Goal: Navigation & Orientation: Understand site structure

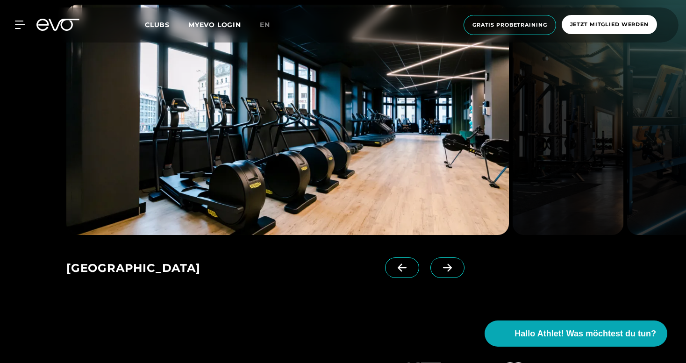
scroll to position [1424, 0]
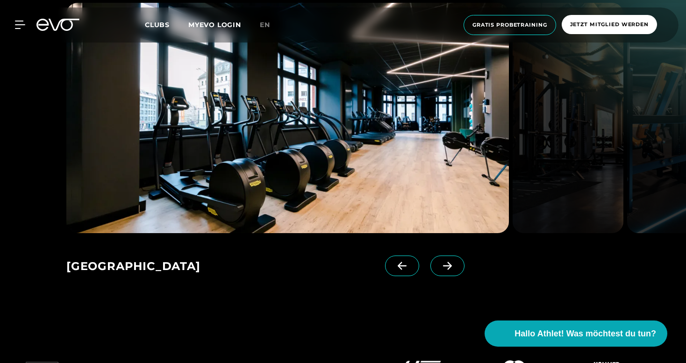
click at [445, 270] on icon at bounding box center [447, 266] width 16 height 8
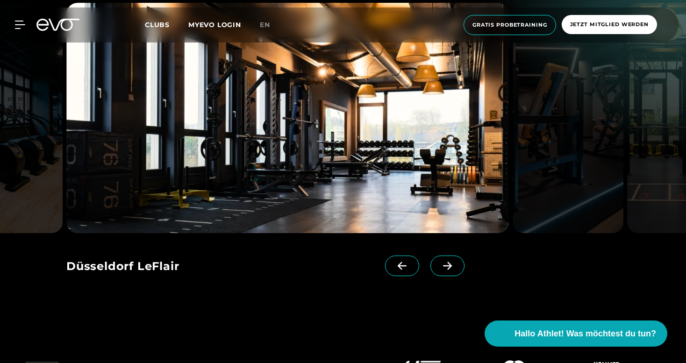
scroll to position [1385, 0]
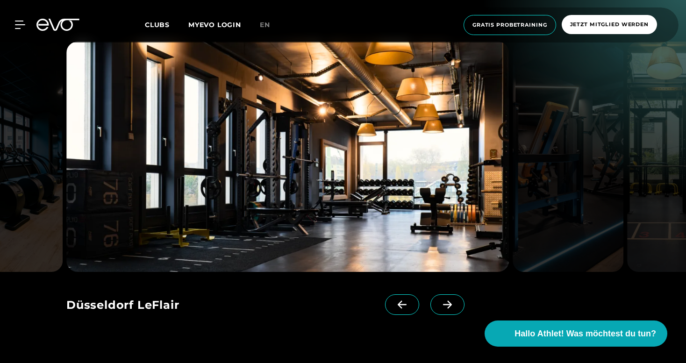
click at [450, 310] on span at bounding box center [447, 304] width 34 height 21
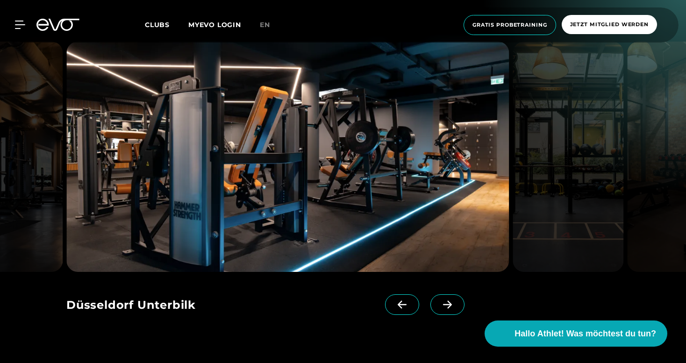
click at [450, 310] on span at bounding box center [447, 304] width 34 height 21
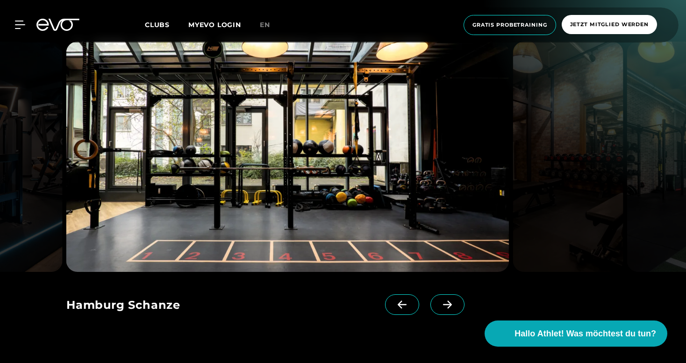
click at [450, 310] on span at bounding box center [447, 304] width 34 height 21
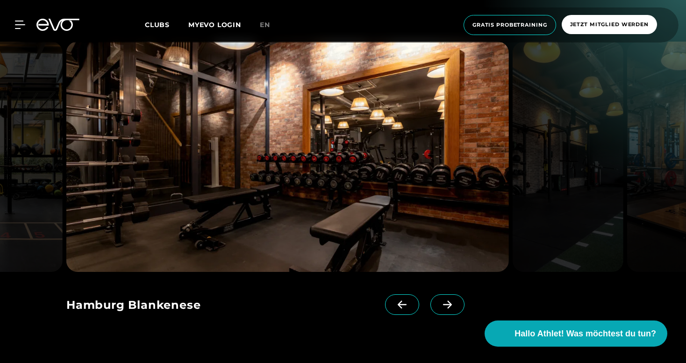
click at [450, 310] on span at bounding box center [447, 304] width 34 height 21
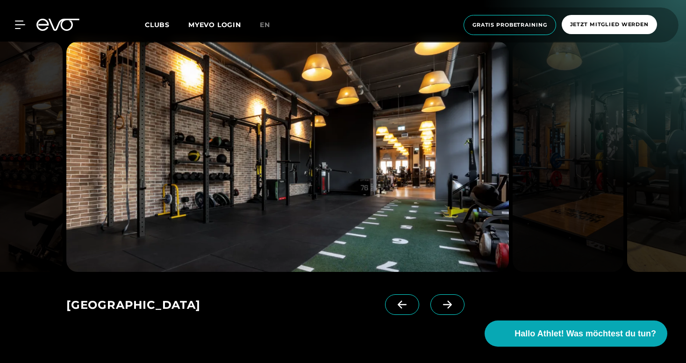
click at [451, 305] on icon at bounding box center [447, 304] width 9 height 8
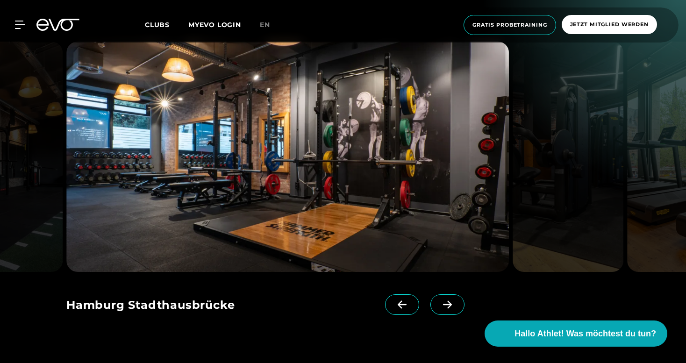
click at [451, 304] on icon at bounding box center [447, 304] width 9 height 8
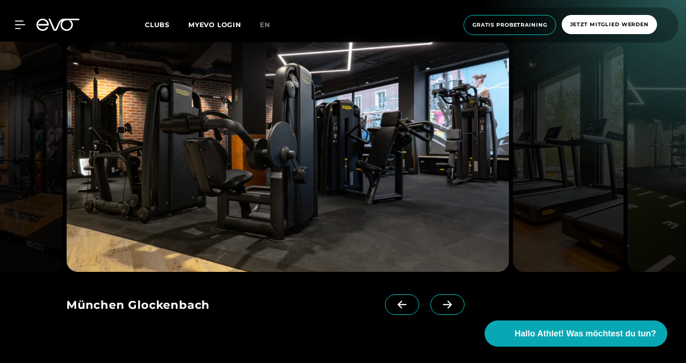
click at [451, 304] on icon at bounding box center [447, 304] width 9 height 8
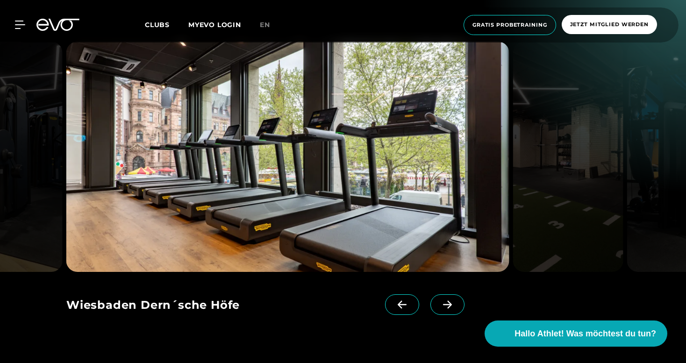
click at [451, 304] on icon at bounding box center [447, 304] width 9 height 8
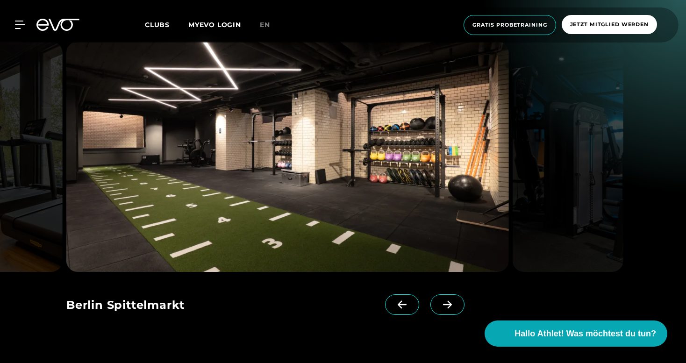
click at [451, 304] on icon at bounding box center [447, 304] width 9 height 8
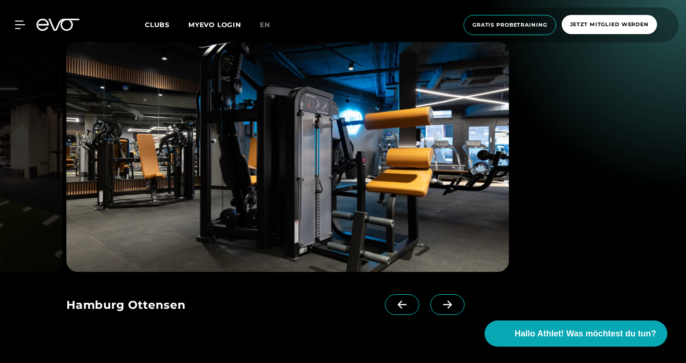
click at [451, 304] on icon at bounding box center [447, 304] width 9 height 8
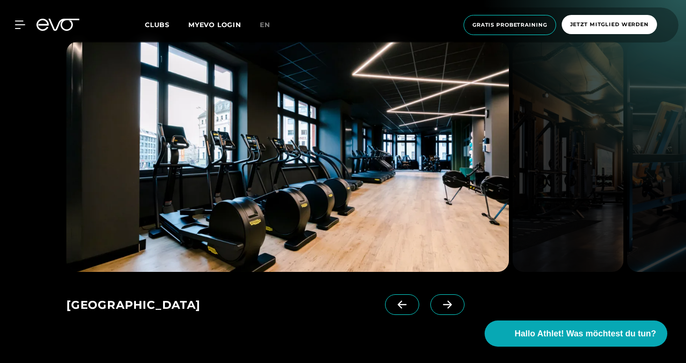
click at [451, 304] on icon at bounding box center [447, 304] width 9 height 8
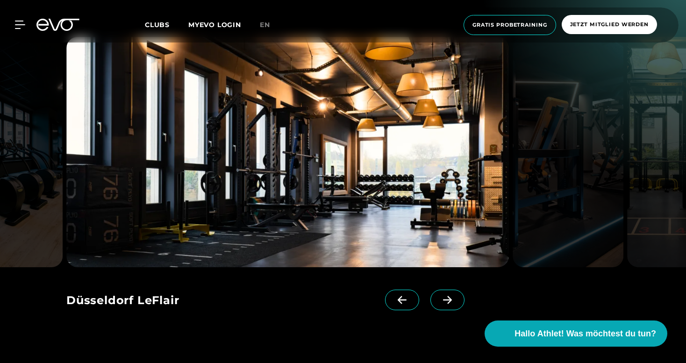
scroll to position [1389, 0]
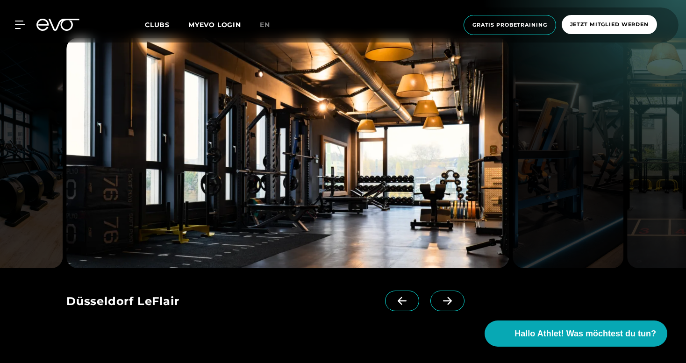
click at [454, 305] on span at bounding box center [447, 301] width 34 height 21
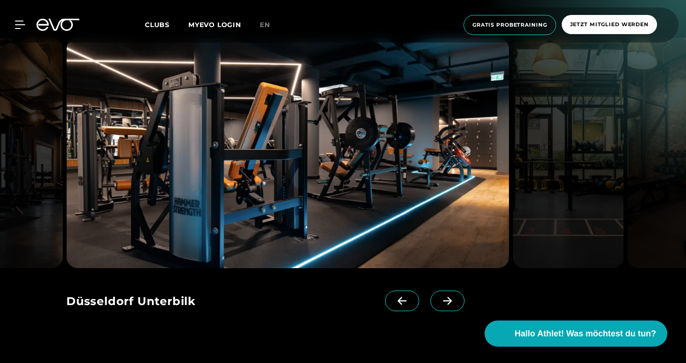
click at [454, 305] on span at bounding box center [447, 301] width 34 height 21
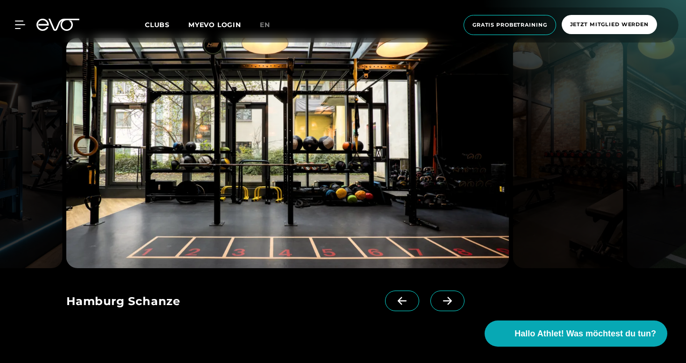
click at [454, 305] on span at bounding box center [447, 301] width 34 height 21
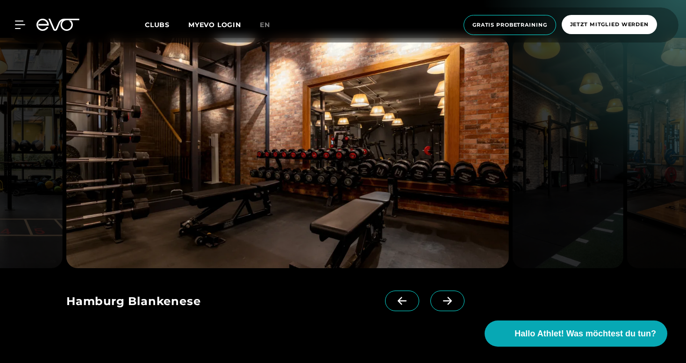
click at [454, 305] on span at bounding box center [447, 301] width 34 height 21
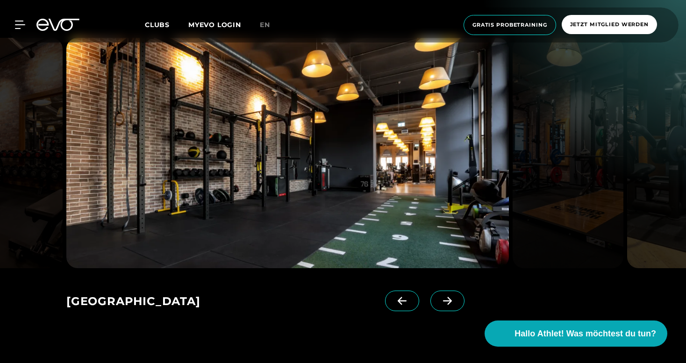
click at [454, 305] on span at bounding box center [447, 301] width 34 height 21
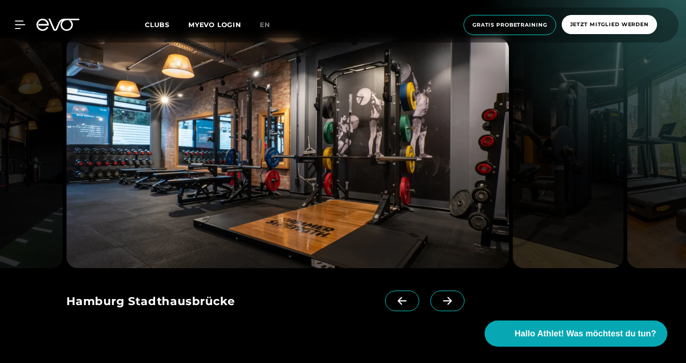
click at [454, 305] on span at bounding box center [447, 301] width 34 height 21
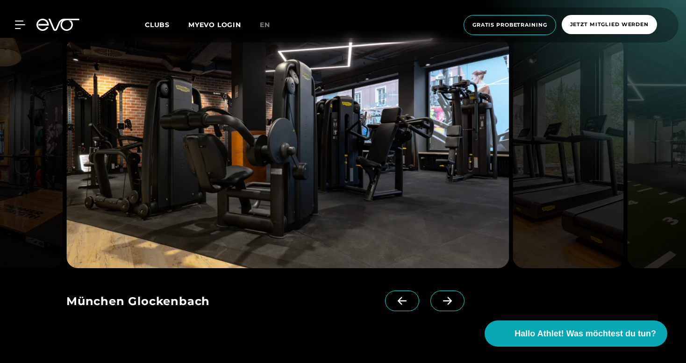
click at [454, 305] on span at bounding box center [447, 301] width 34 height 21
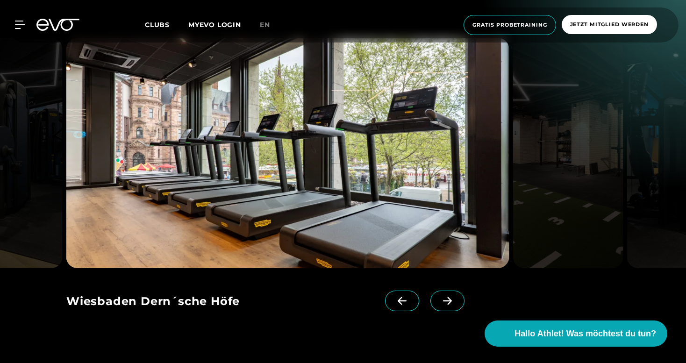
click at [454, 305] on span at bounding box center [447, 301] width 34 height 21
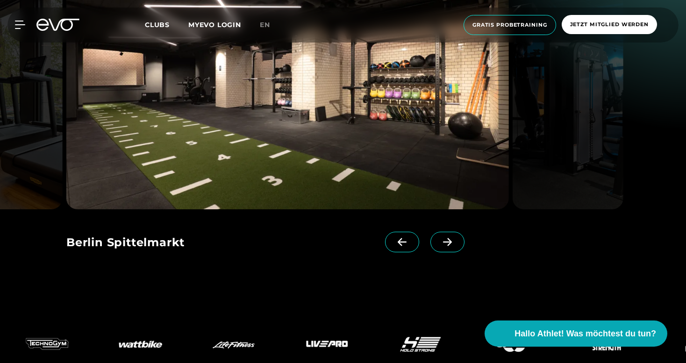
scroll to position [1430, 0]
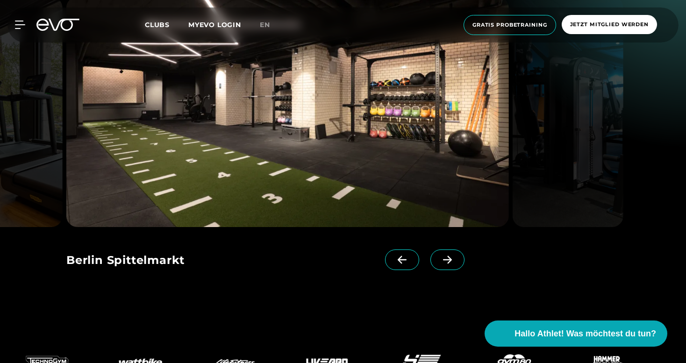
click at [434, 256] on span at bounding box center [447, 259] width 34 height 21
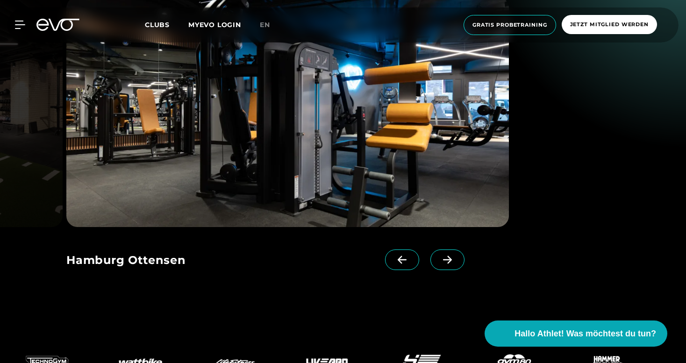
click at [439, 262] on span at bounding box center [447, 259] width 34 height 21
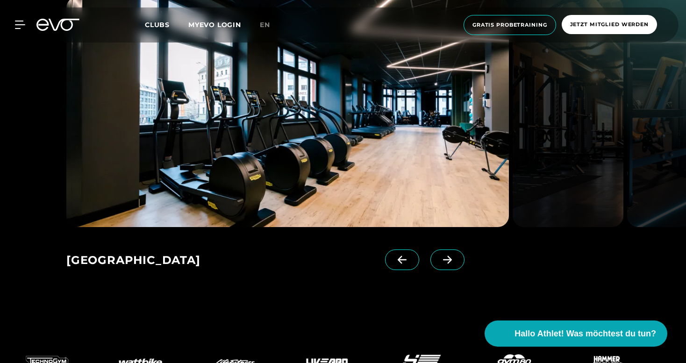
click at [439, 262] on span at bounding box center [447, 259] width 34 height 21
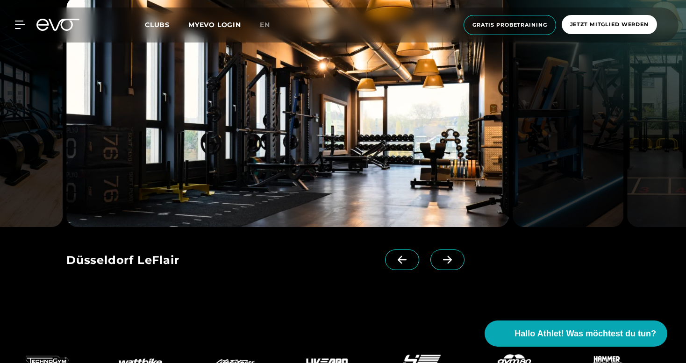
click at [448, 258] on icon at bounding box center [447, 260] width 16 height 8
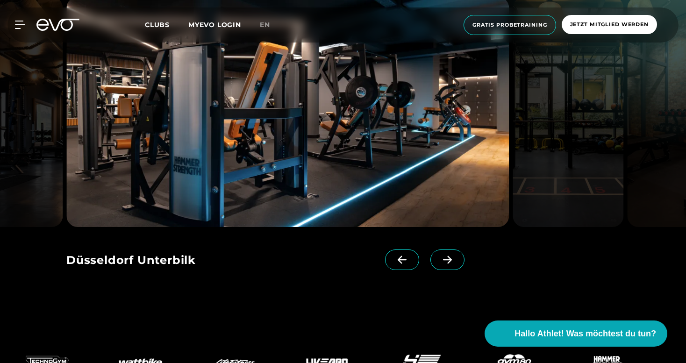
click at [448, 258] on icon at bounding box center [447, 260] width 16 height 8
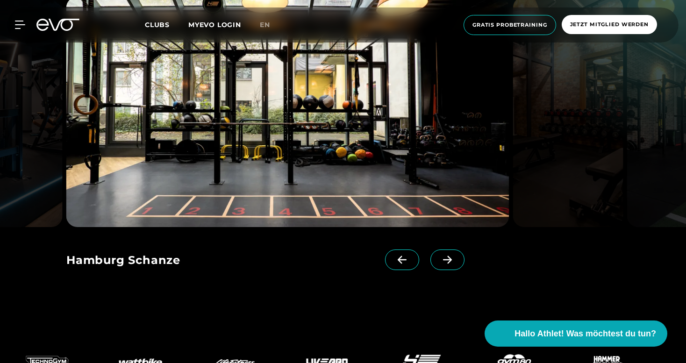
click at [448, 258] on icon at bounding box center [447, 260] width 16 height 8
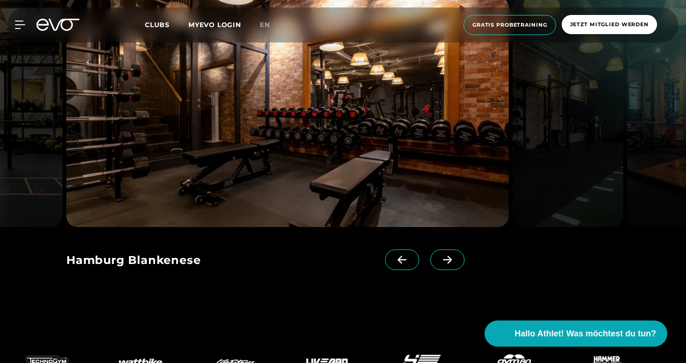
click at [448, 258] on icon at bounding box center [447, 260] width 16 height 8
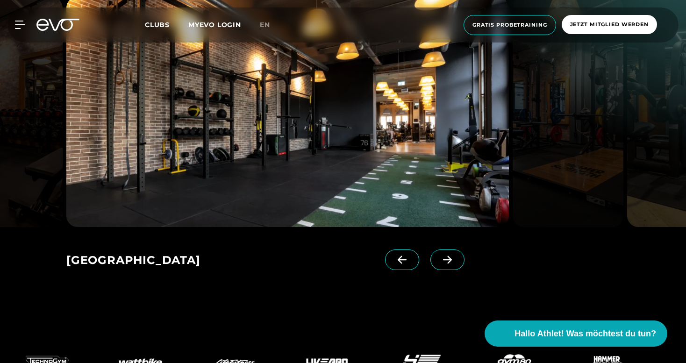
click at [414, 257] on span at bounding box center [402, 259] width 34 height 21
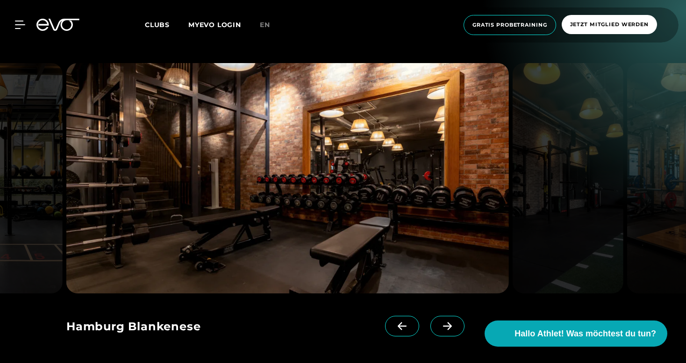
scroll to position [1363, 0]
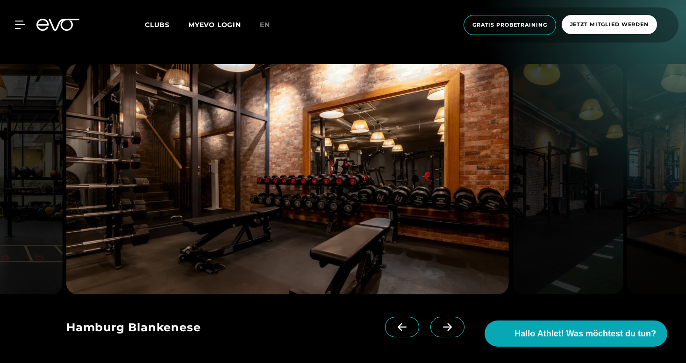
click at [448, 332] on span at bounding box center [447, 327] width 34 height 21
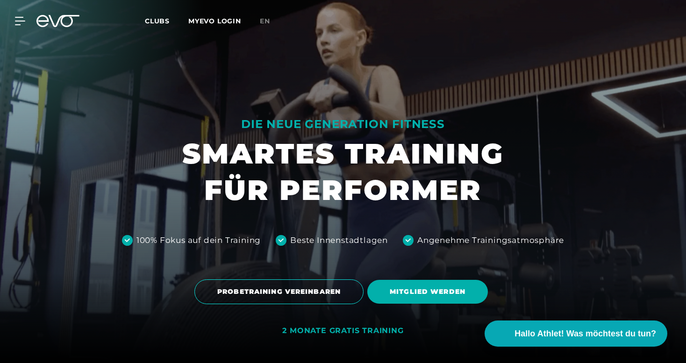
scroll to position [0, 0]
